Goal: Download file/media

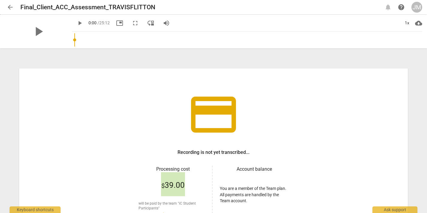
click at [11, 8] on span "arrow_back" at bounding box center [10, 7] width 7 height 7
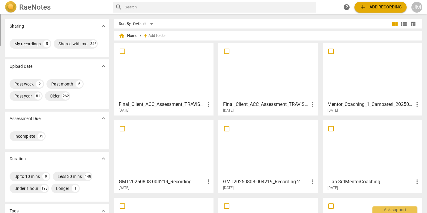
click at [169, 93] on div at bounding box center [163, 71] width 95 height 53
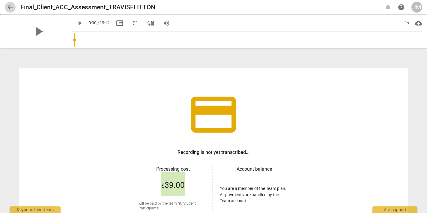
click at [8, 6] on span "arrow_back" at bounding box center [10, 7] width 7 height 7
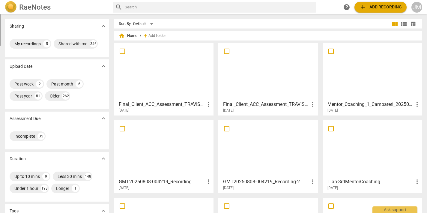
click at [289, 85] on div at bounding box center [267, 71] width 95 height 53
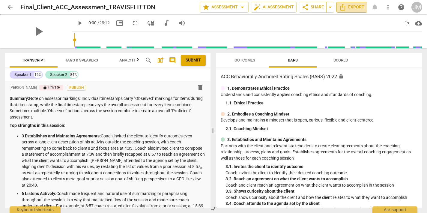
click at [349, 4] on span "Export" at bounding box center [351, 7] width 25 height 7
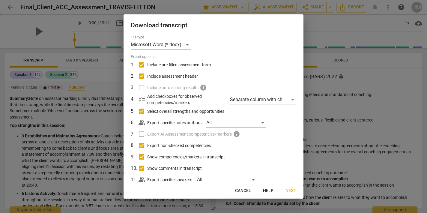
click at [290, 190] on span "Next" at bounding box center [291, 191] width 11 height 6
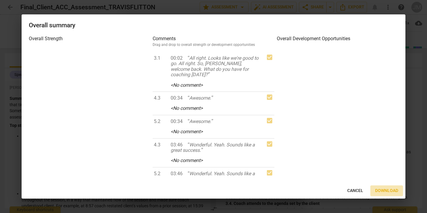
click at [384, 189] on span "Download" at bounding box center [386, 191] width 23 height 6
